Goal: Information Seeking & Learning: Learn about a topic

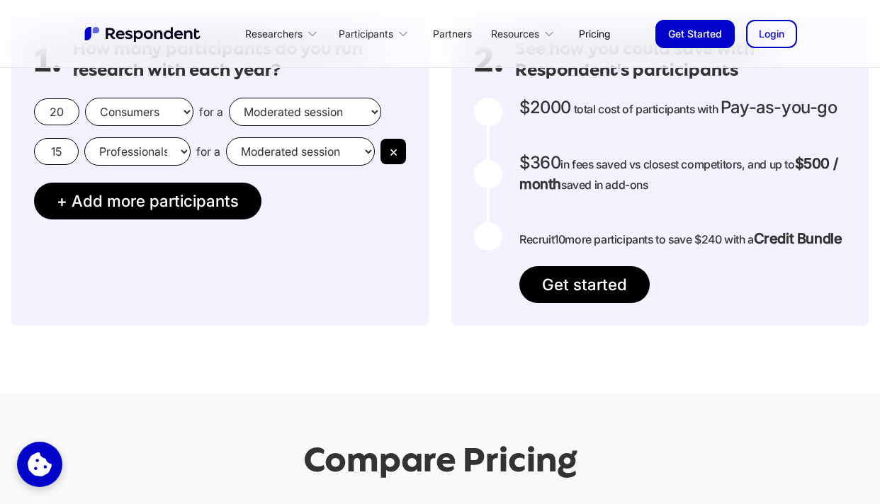
scroll to position [1316, 0]
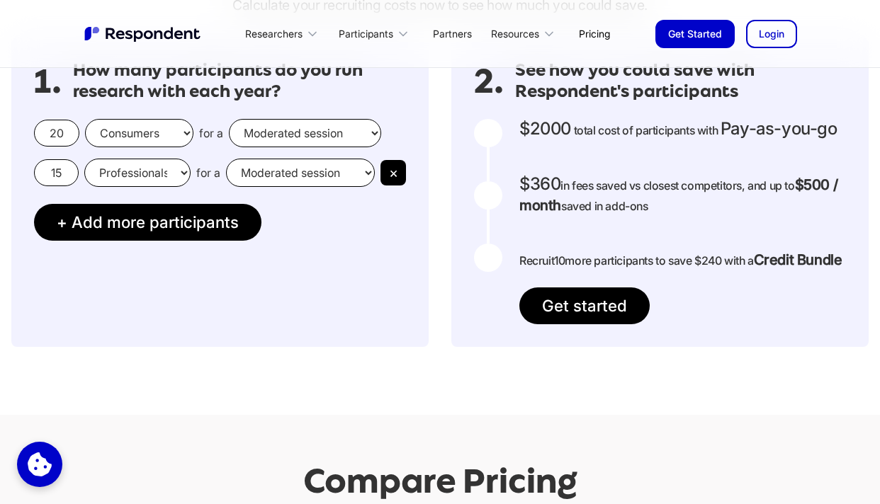
click at [338, 132] on select "Moderated session Unmoderated session" at bounding box center [305, 133] width 152 height 28
click at [229, 119] on select "Moderated session Unmoderated session" at bounding box center [305, 133] width 152 height 28
click at [318, 140] on select "Moderated session Unmoderated session" at bounding box center [305, 133] width 152 height 28
select select "moderated"
click at [229, 119] on select "Moderated session Unmoderated session" at bounding box center [305, 133] width 152 height 28
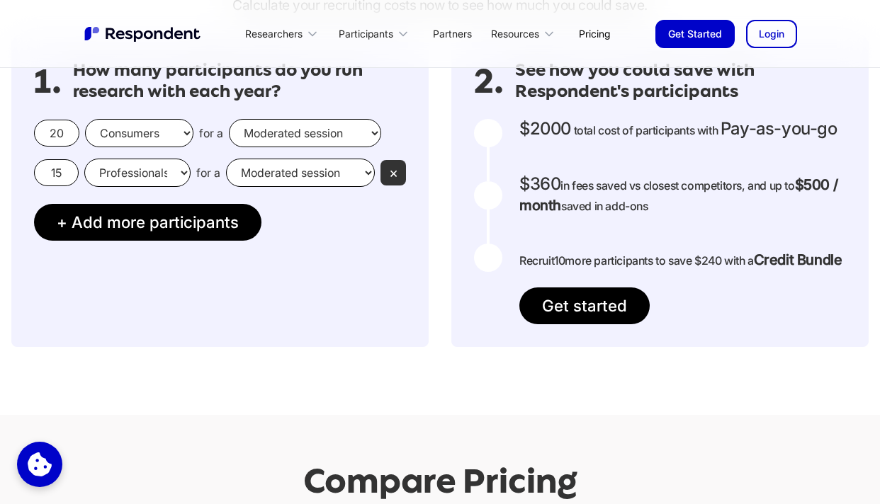
click at [389, 170] on button "×" at bounding box center [392, 172] width 25 height 25
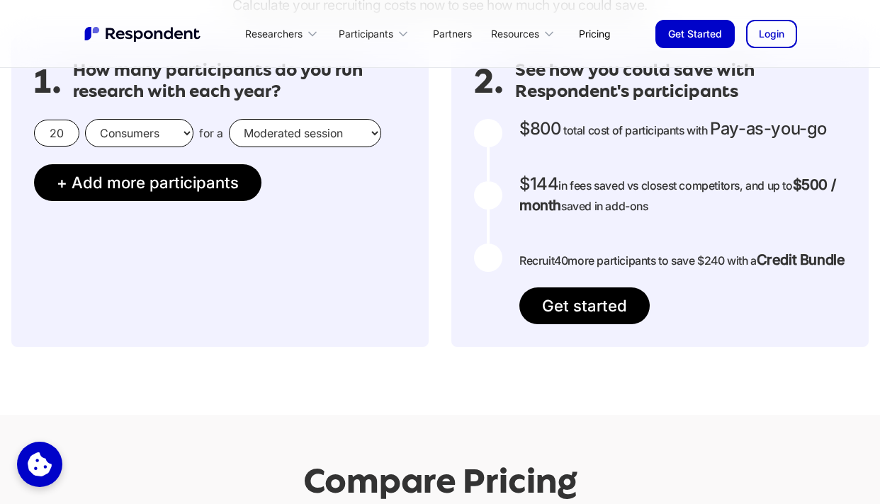
click at [105, 133] on select "Consumers Professionals" at bounding box center [139, 133] width 108 height 28
click at [85, 119] on select "Consumers Professionals" at bounding box center [139, 133] width 108 height 28
click at [66, 135] on input "20" at bounding box center [56, 133] width 45 height 27
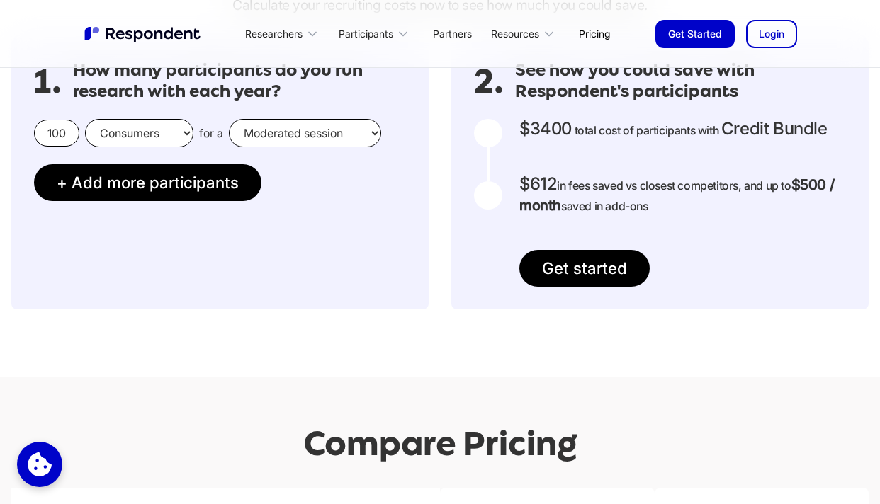
type input "100"
click at [340, 201] on div "1. How many participants do you run research with each year? 100 Consumers Prof…" at bounding box center [219, 174] width 417 height 272
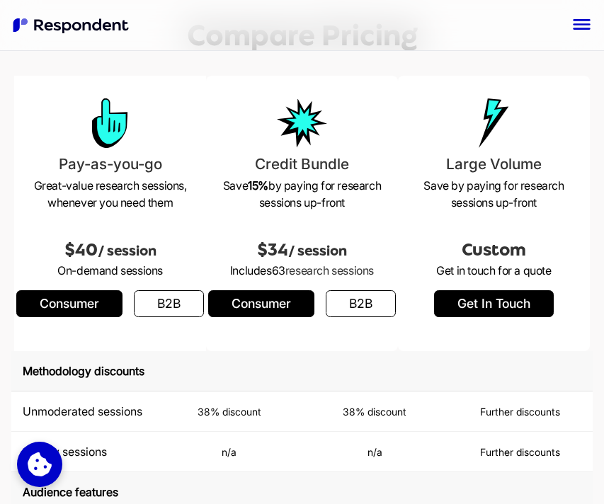
scroll to position [1931, 0]
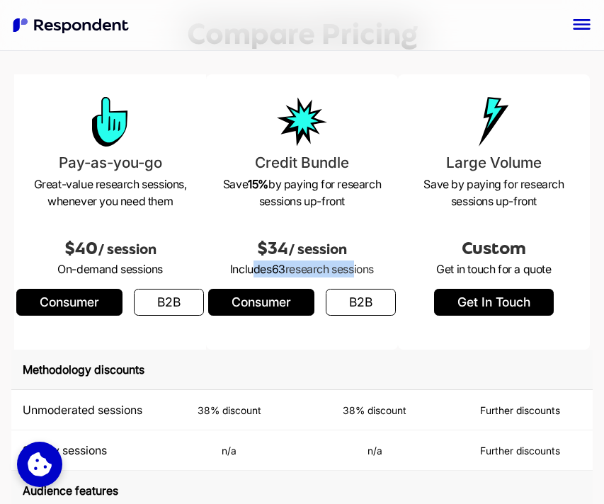
drag, startPoint x: 251, startPoint y: 272, endPoint x: 351, endPoint y: 272, distance: 99.9
click at [351, 272] on p "Includes 63 research sessions" at bounding box center [301, 269] width 169 height 17
click at [338, 256] on span "/ session" at bounding box center [317, 250] width 59 height 16
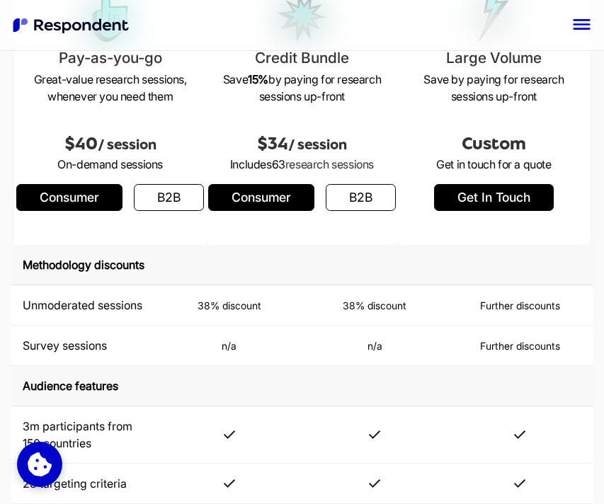
scroll to position [2034, 0]
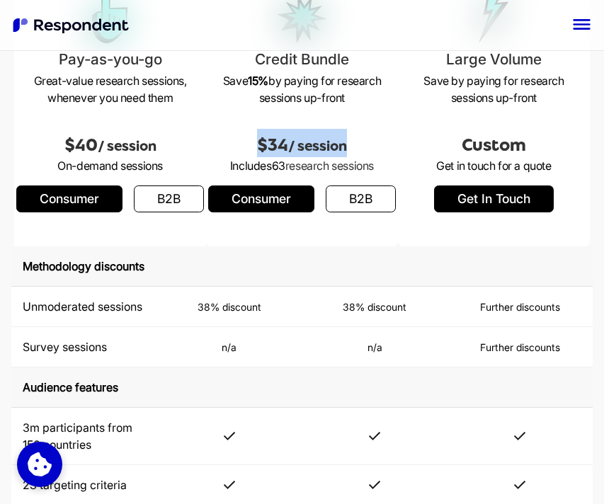
drag, startPoint x: 254, startPoint y: 142, endPoint x: 352, endPoint y: 152, distance: 98.2
click at [352, 152] on h2 "$34 / session" at bounding box center [301, 143] width 169 height 28
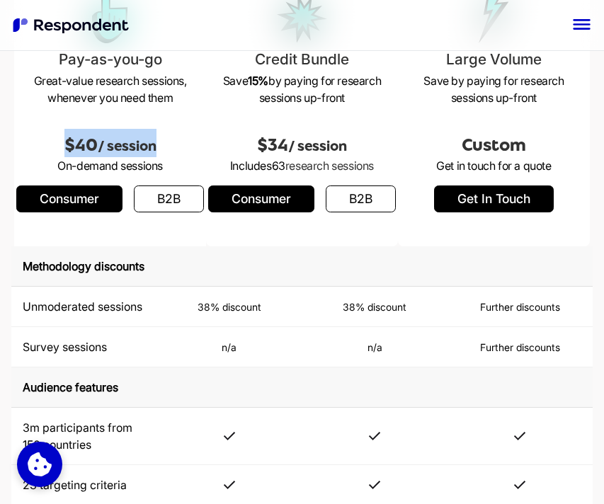
drag, startPoint x: 62, startPoint y: 144, endPoint x: 161, endPoint y: 151, distance: 98.7
click at [161, 151] on h2 "$40 / session" at bounding box center [109, 143] width 169 height 28
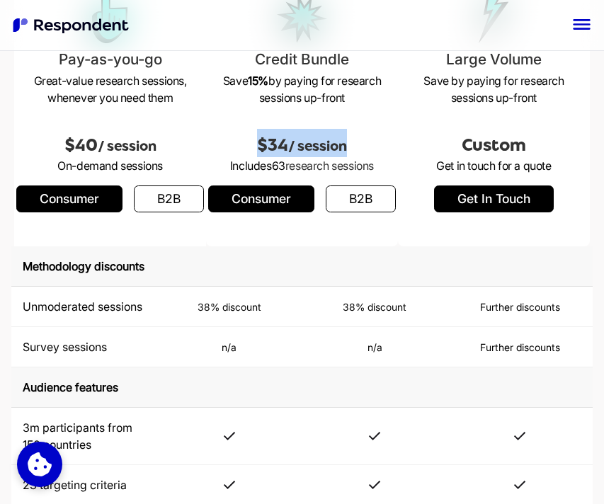
drag, startPoint x: 245, startPoint y: 157, endPoint x: 353, endPoint y: 154, distance: 107.7
click at [353, 154] on h2 "$34 / session" at bounding box center [301, 143] width 169 height 28
click at [352, 154] on h2 "$34 / session" at bounding box center [301, 143] width 169 height 28
